Goal: Entertainment & Leisure: Consume media (video, audio)

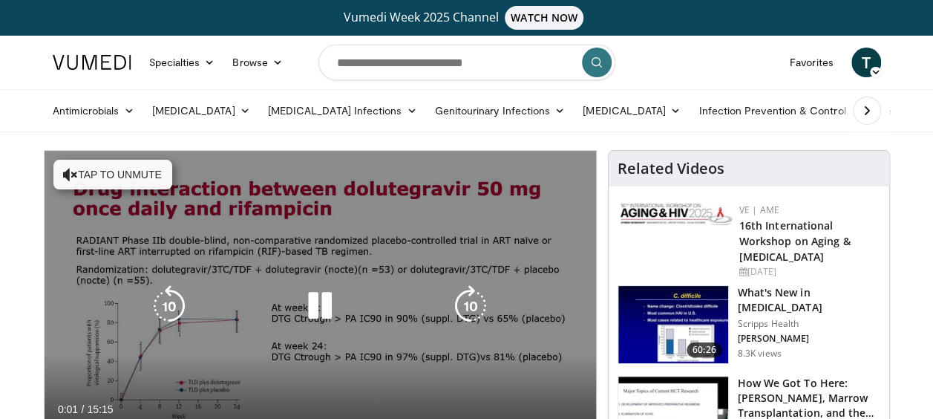
click at [322, 298] on icon "Video Player" at bounding box center [320, 306] width 42 height 42
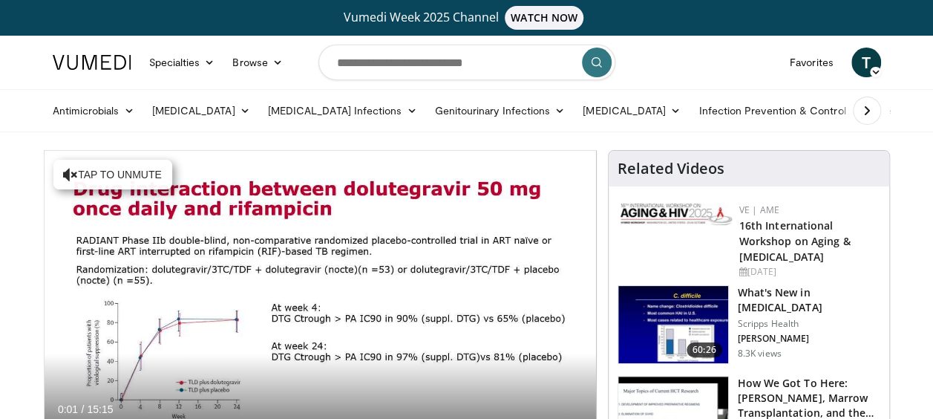
click at [321, 300] on div "10 seconds Tap to unmute" at bounding box center [320, 305] width 551 height 309
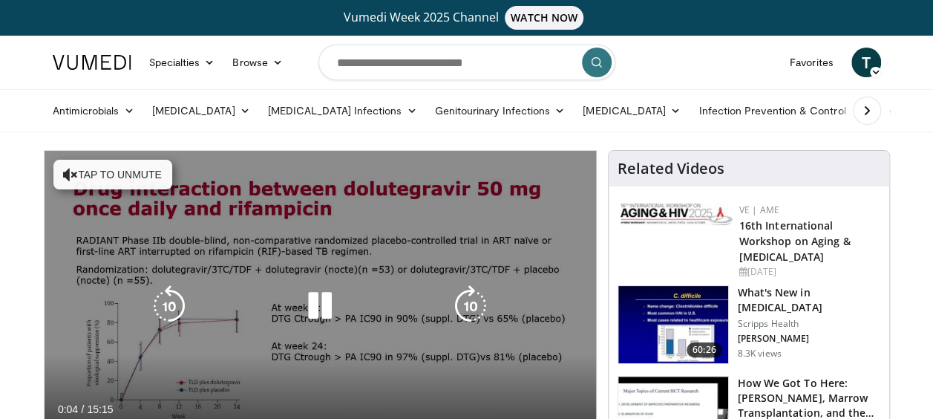
drag, startPoint x: 330, startPoint y: 261, endPoint x: 526, endPoint y: 246, distance: 197.2
click at [521, 251] on div "10 seconds Tap to unmute" at bounding box center [320, 305] width 551 height 309
click at [114, 174] on button "Tap to unmute" at bounding box center [112, 175] width 119 height 30
click at [283, 180] on div "10 seconds Tap to unmute" at bounding box center [320, 305] width 551 height 309
drag, startPoint x: 295, startPoint y: 183, endPoint x: 367, endPoint y: 180, distance: 71.3
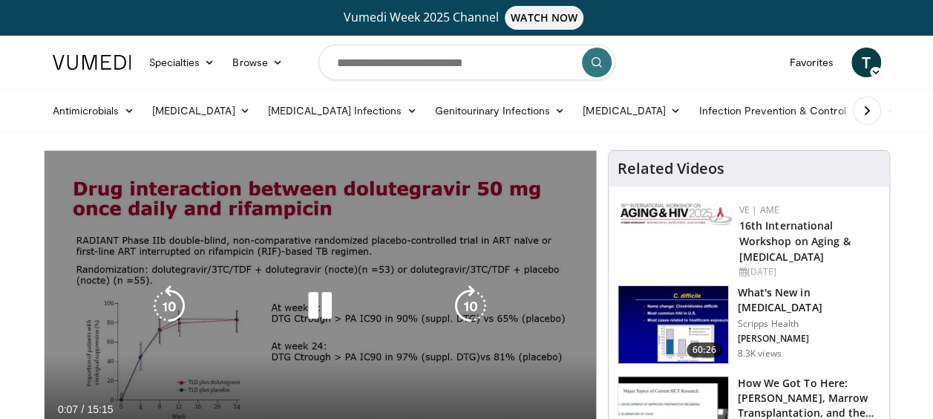
click at [367, 180] on div "10 seconds Tap to unmute" at bounding box center [320, 305] width 551 height 309
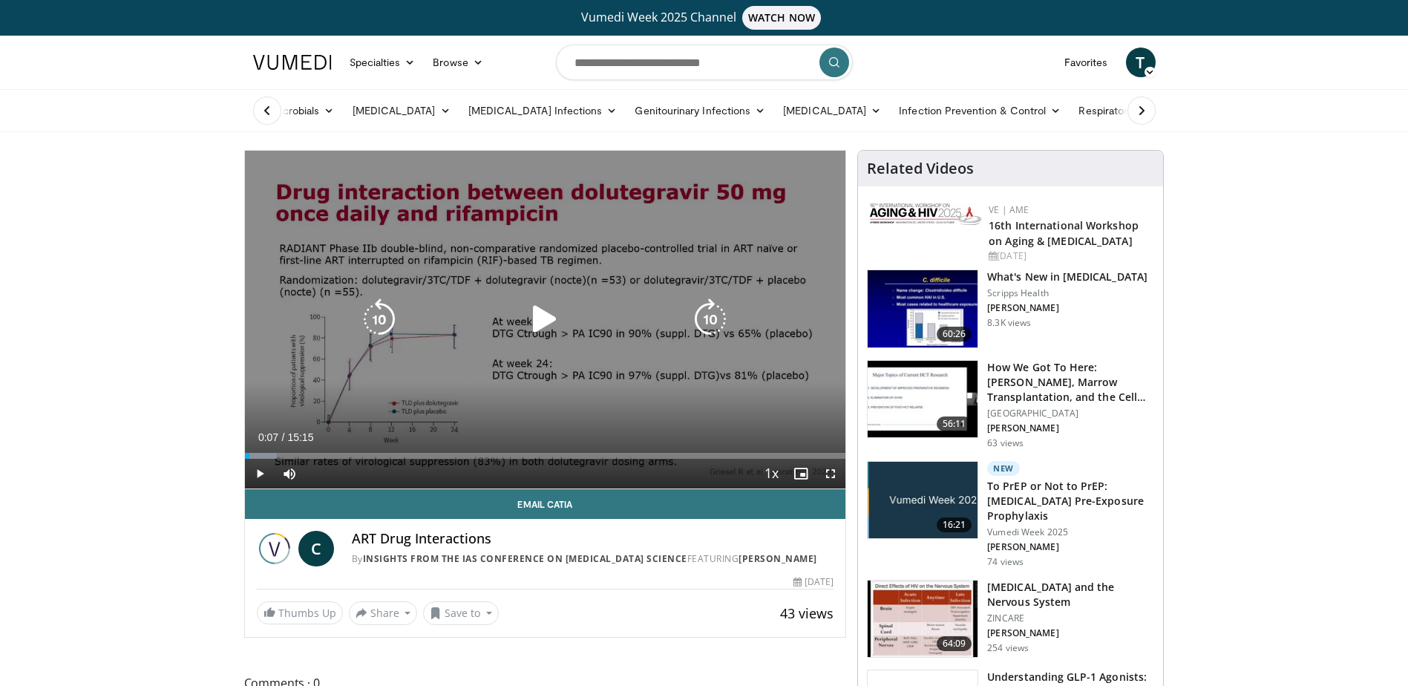
click at [539, 314] on icon "Video Player" at bounding box center [545, 319] width 42 height 42
drag, startPoint x: 832, startPoint y: 466, endPoint x: 835, endPoint y: 543, distance: 77.2
click at [832, 418] on span "Video Player" at bounding box center [831, 474] width 30 height 30
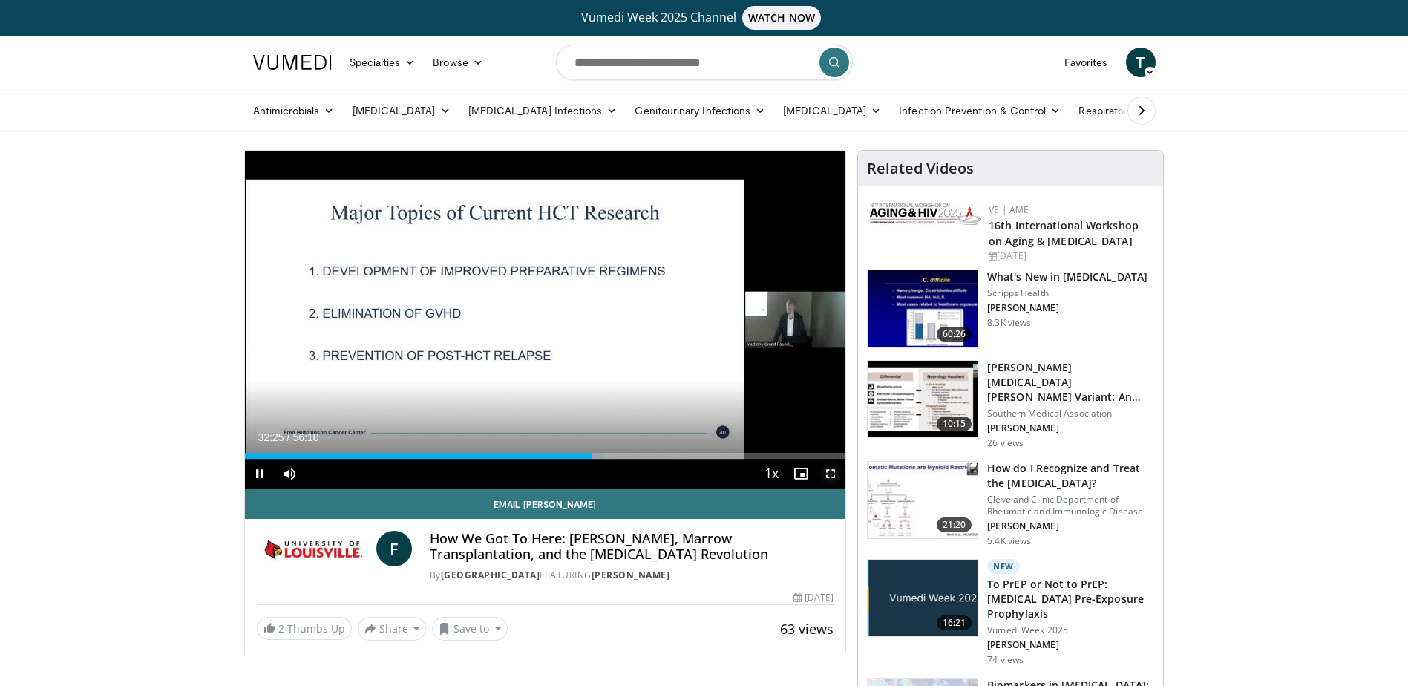
click at [832, 469] on span "Video Player" at bounding box center [831, 474] width 30 height 30
